Goal: Task Accomplishment & Management: Use online tool/utility

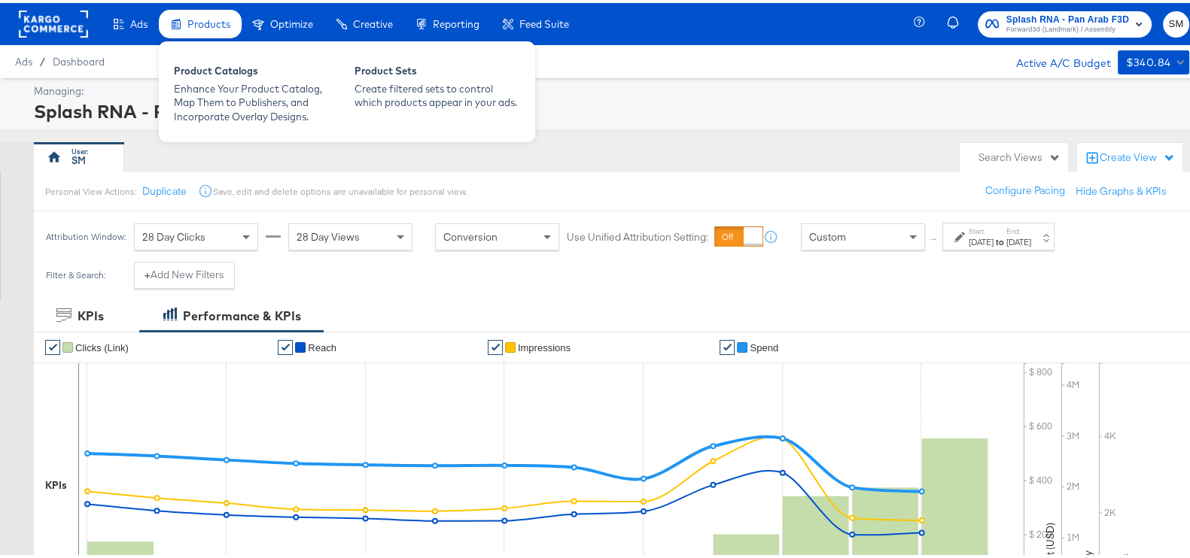
click at [212, 17] on span "Products" at bounding box center [208, 21] width 43 height 12
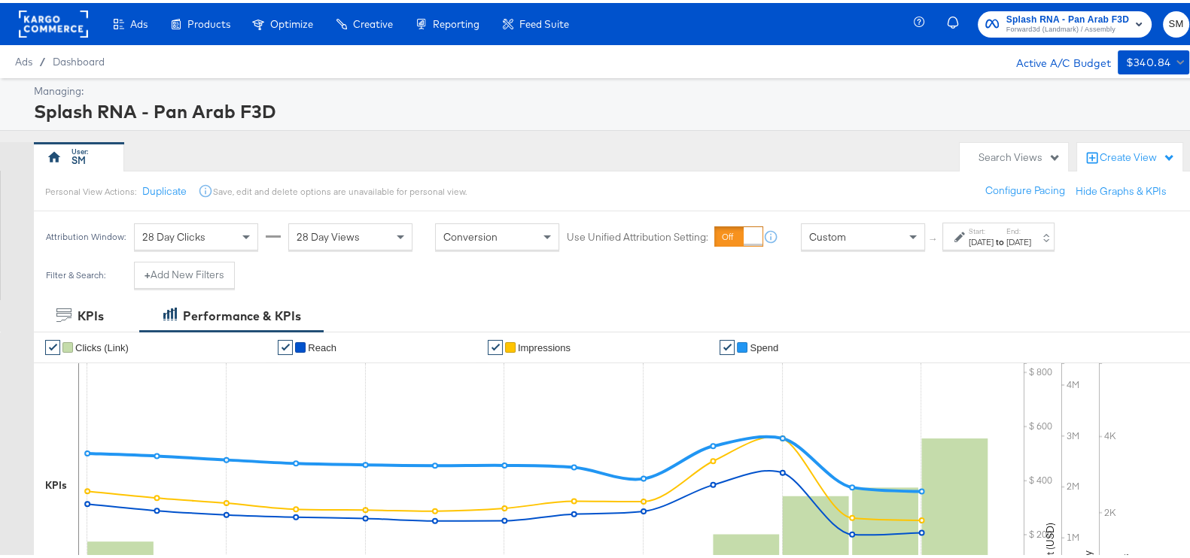
click at [1096, 24] on span "Forward3d (Landmark) / Assembly" at bounding box center [1067, 27] width 123 height 12
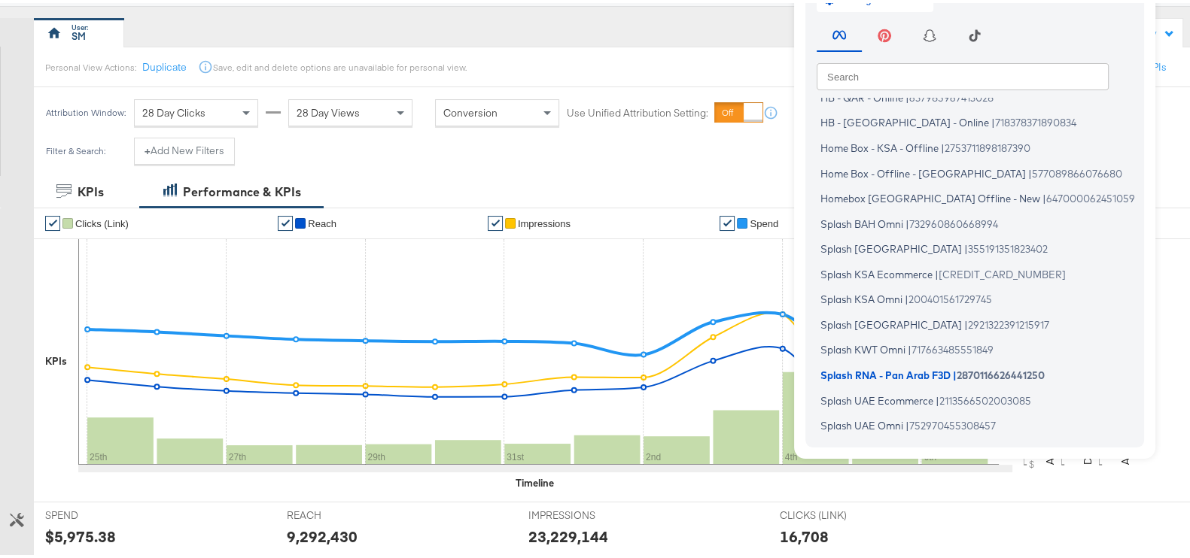
scroll to position [187, 0]
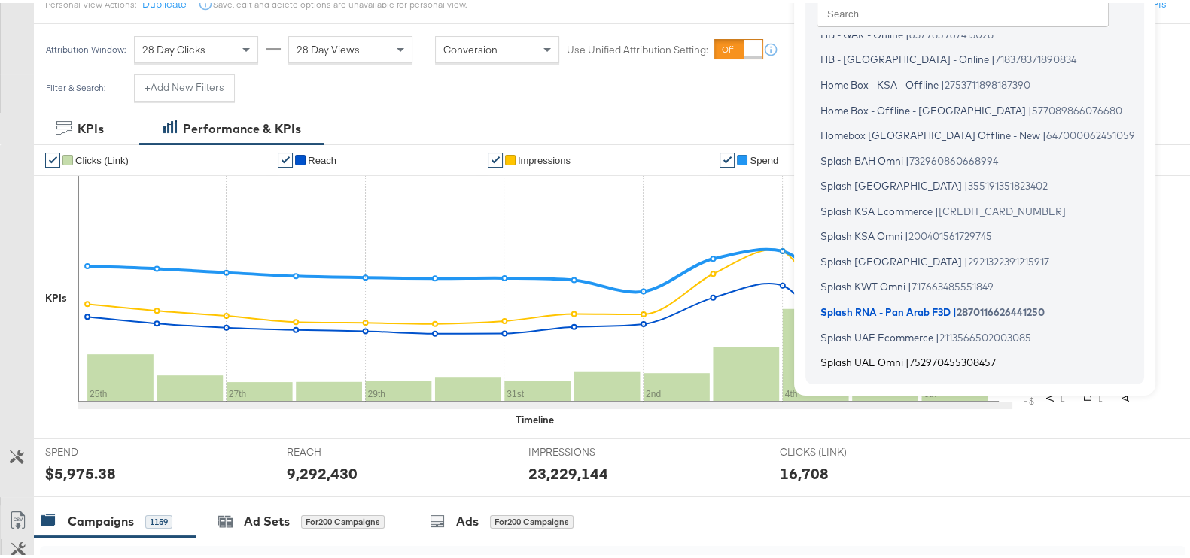
click at [887, 350] on li "Splash UAE Omni | 752970455308457" at bounding box center [979, 360] width 324 height 22
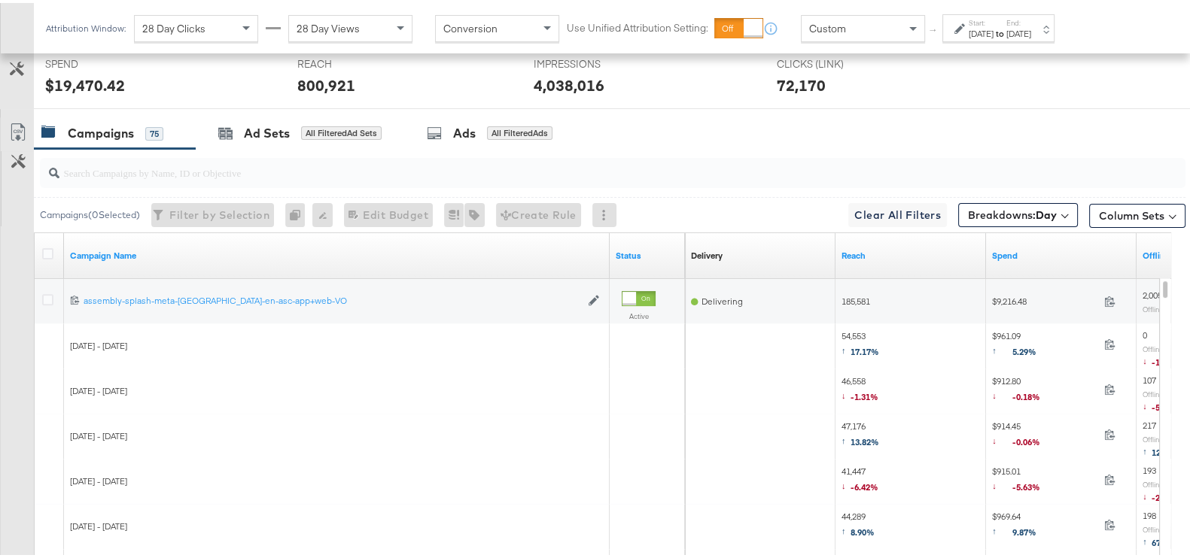
scroll to position [658, 0]
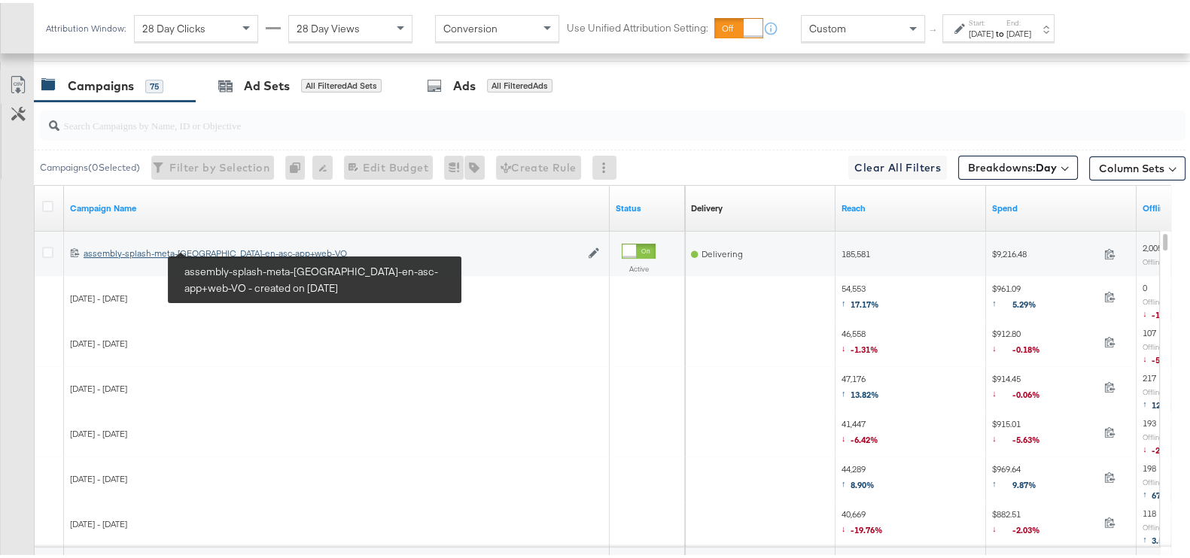
click at [224, 247] on div "assembly-splash-meta-uae-en-asc-app+web-VO assembly-splash-meta-uae-en-asc-app+…" at bounding box center [332, 251] width 497 height 12
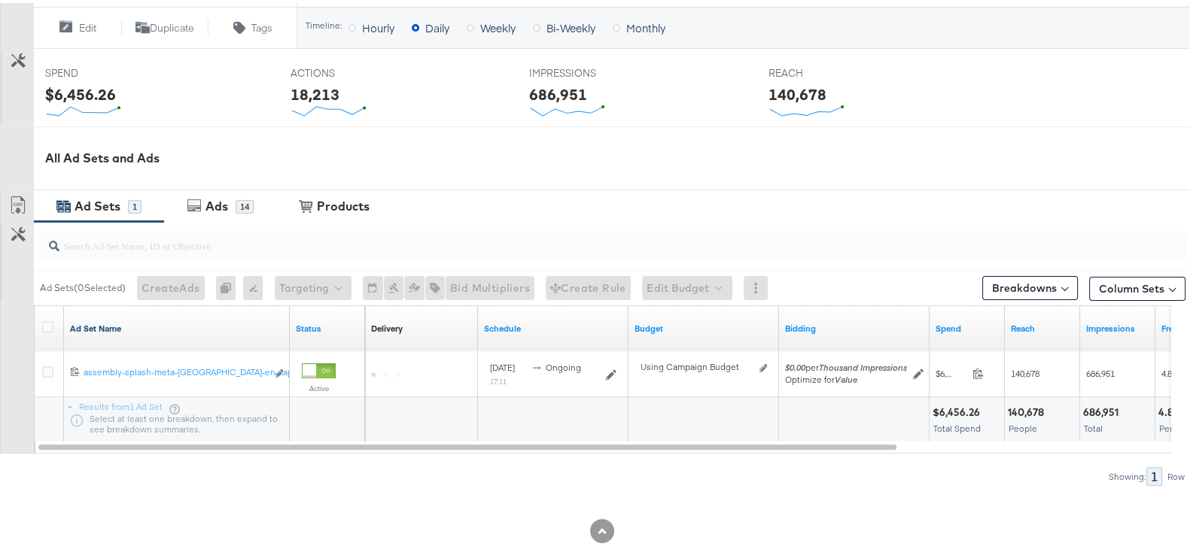
scroll to position [579, 0]
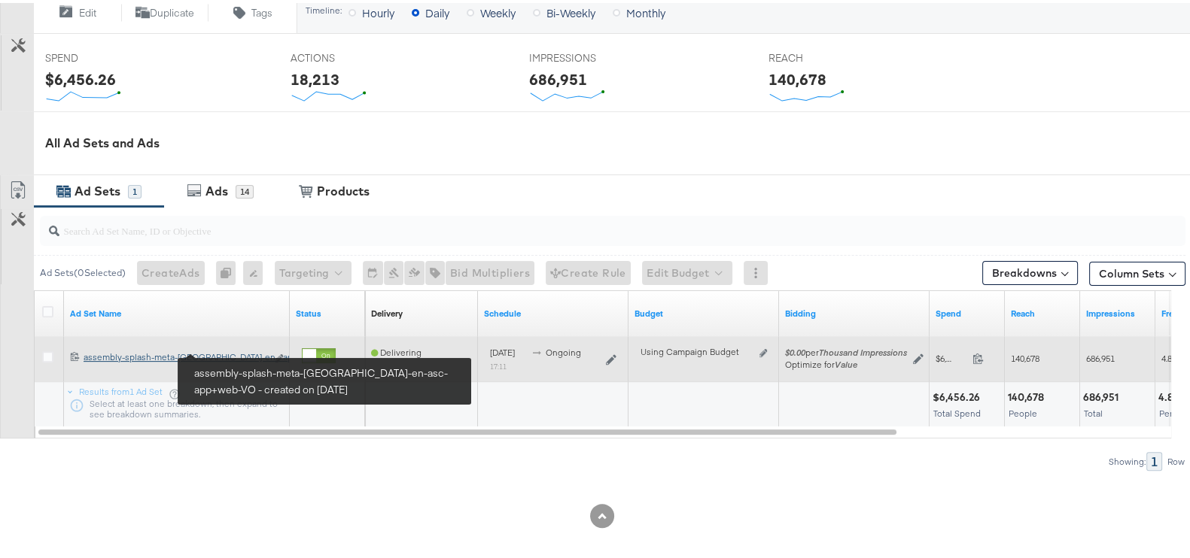
click at [234, 349] on div "assembly-splash-meta-uae-en-asc-app+web-VO assembly-splash-meta-uae-en-...app+w…" at bounding box center [175, 354] width 183 height 12
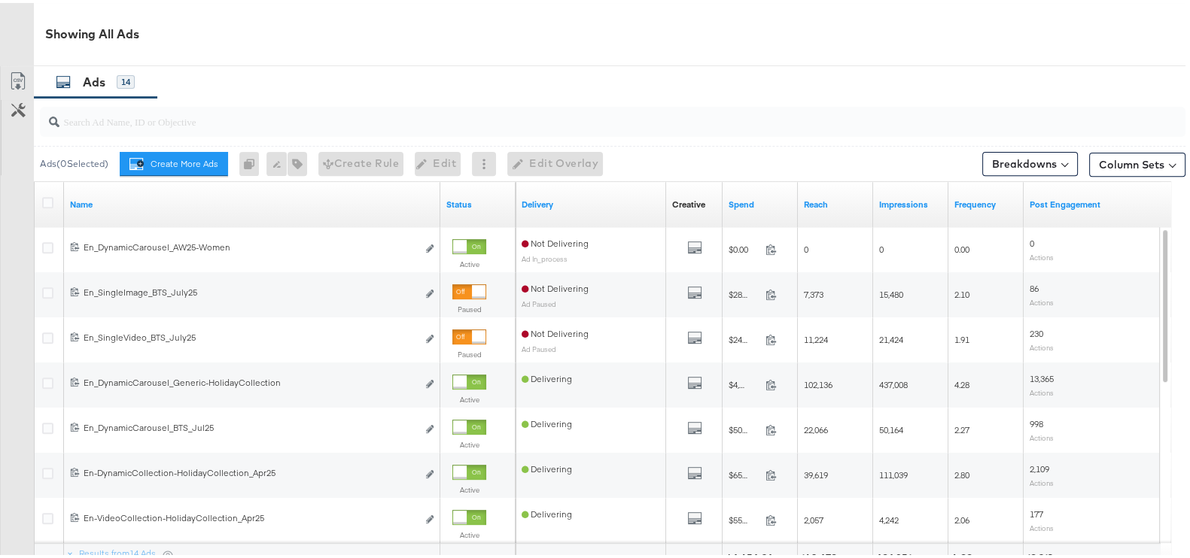
scroll to position [767, 0]
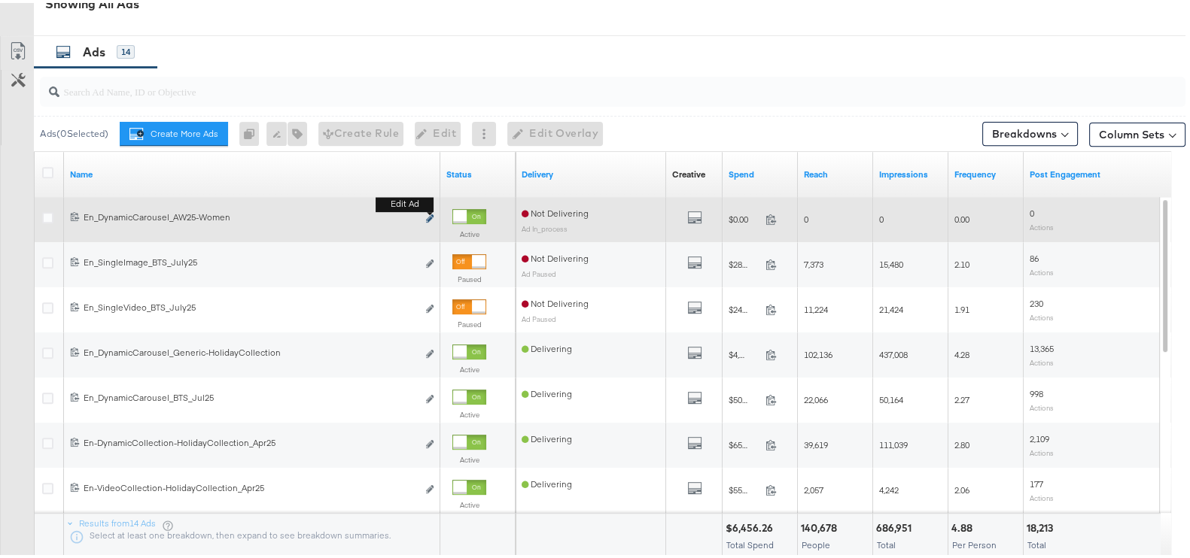
click at [427, 214] on icon "link" at bounding box center [430, 215] width 8 height 8
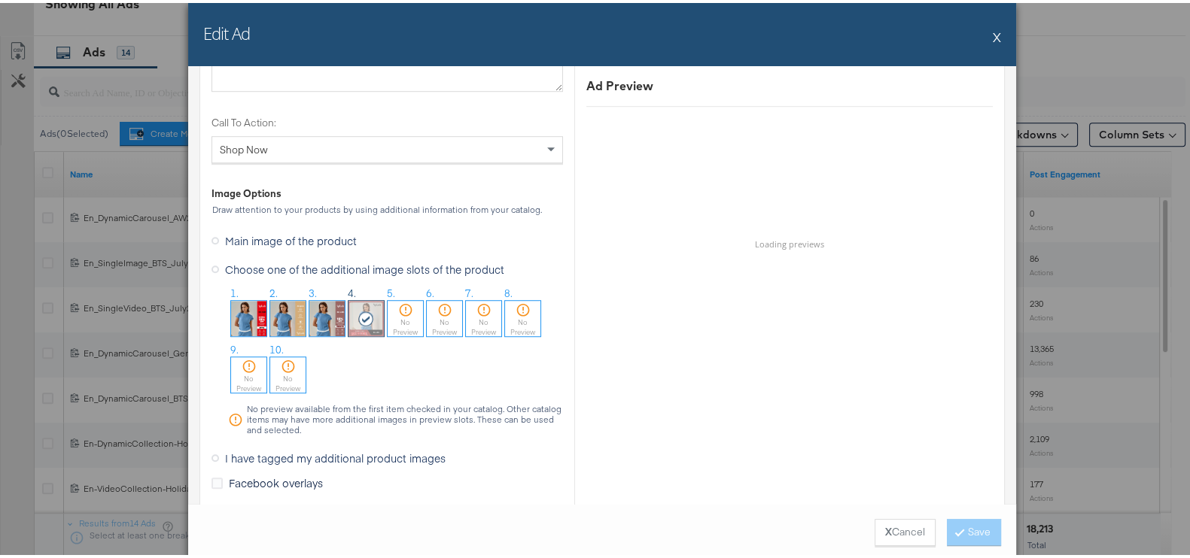
scroll to position [1410, 0]
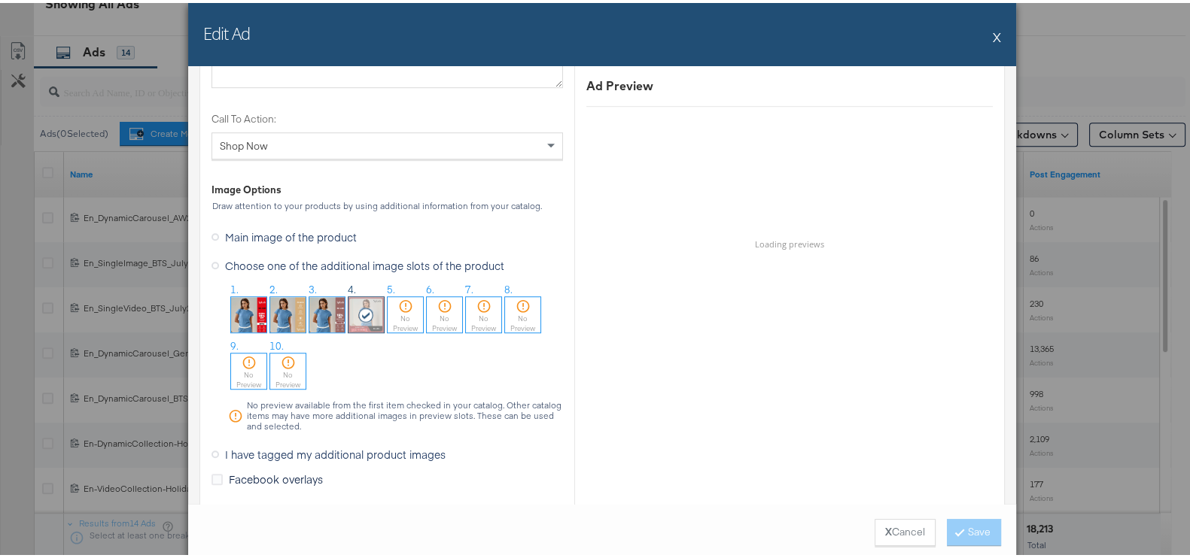
click at [325, 303] on img at bounding box center [326, 311] width 35 height 35
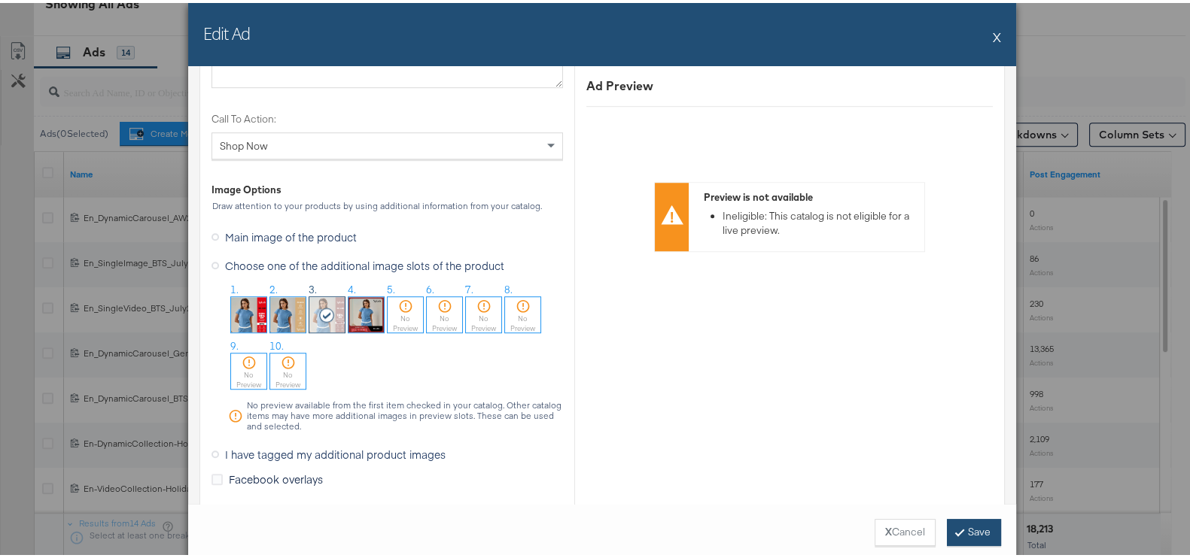
click at [963, 538] on button "Save" at bounding box center [974, 529] width 54 height 27
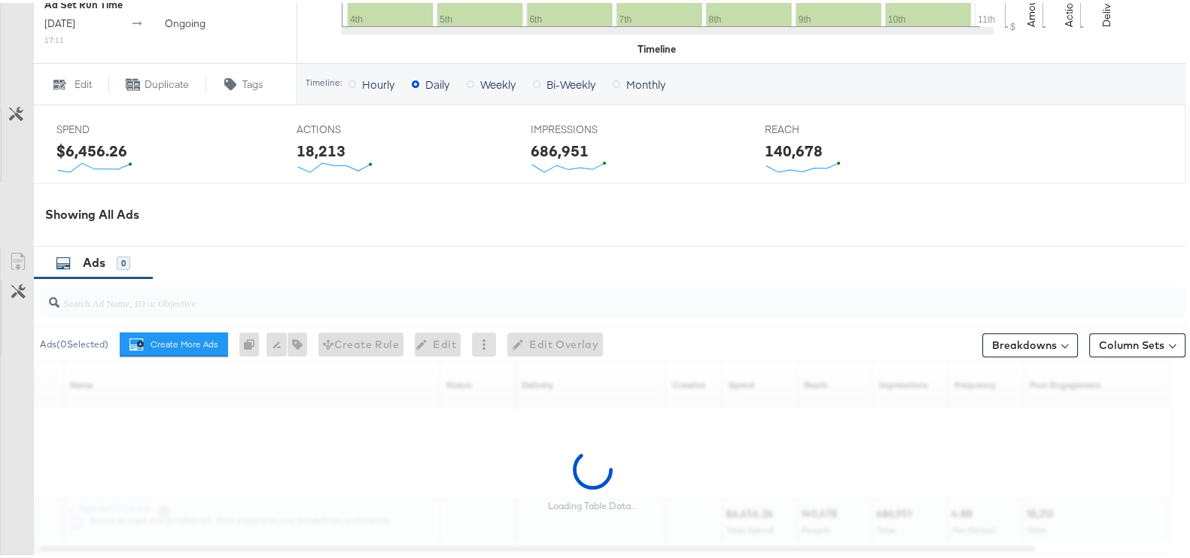
scroll to position [682, 0]
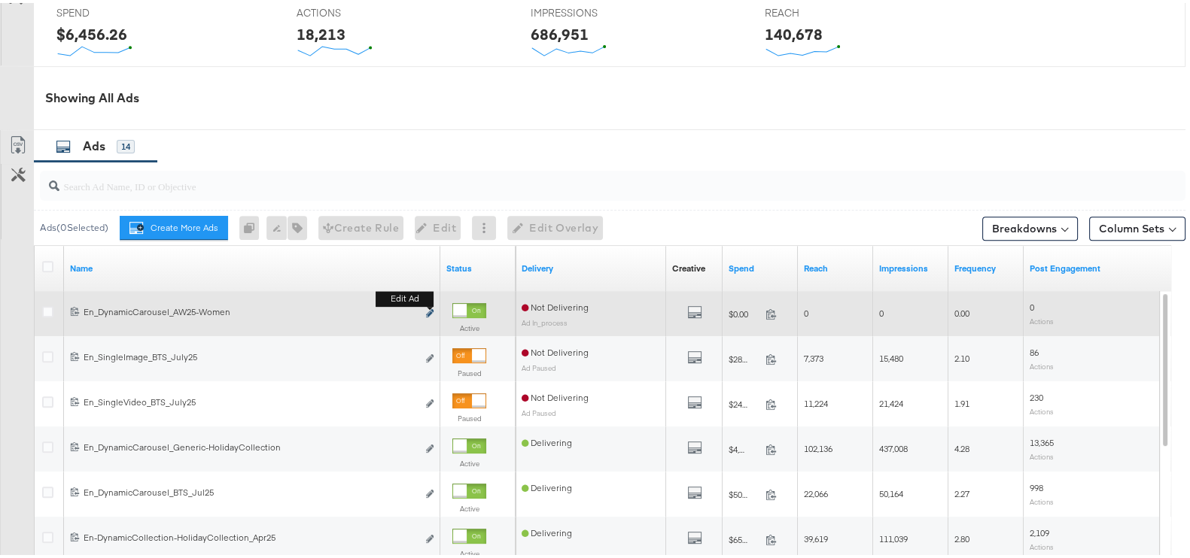
click at [429, 304] on button "Edit ad" at bounding box center [429, 311] width 9 height 16
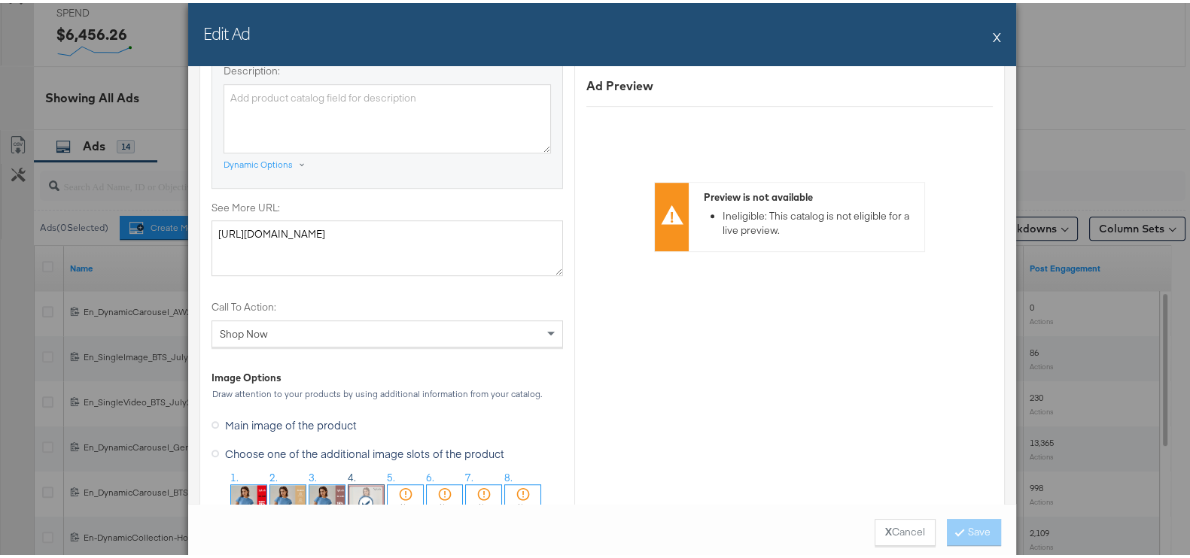
scroll to position [1410, 0]
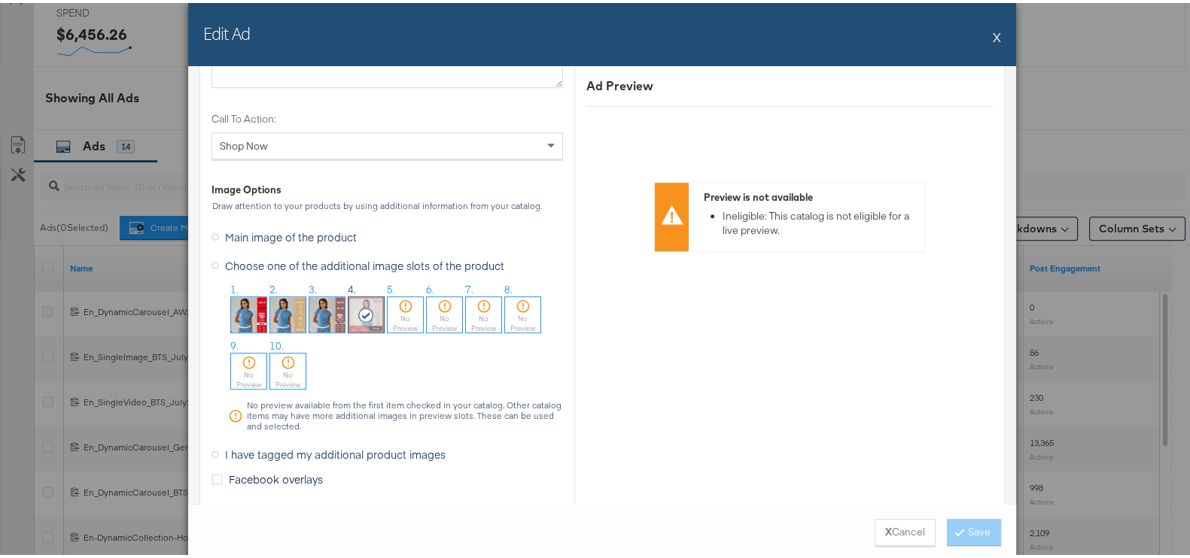
click at [315, 302] on img at bounding box center [326, 311] width 35 height 35
click at [961, 534] on button "Save" at bounding box center [974, 529] width 54 height 27
